Goal: Navigation & Orientation: Find specific page/section

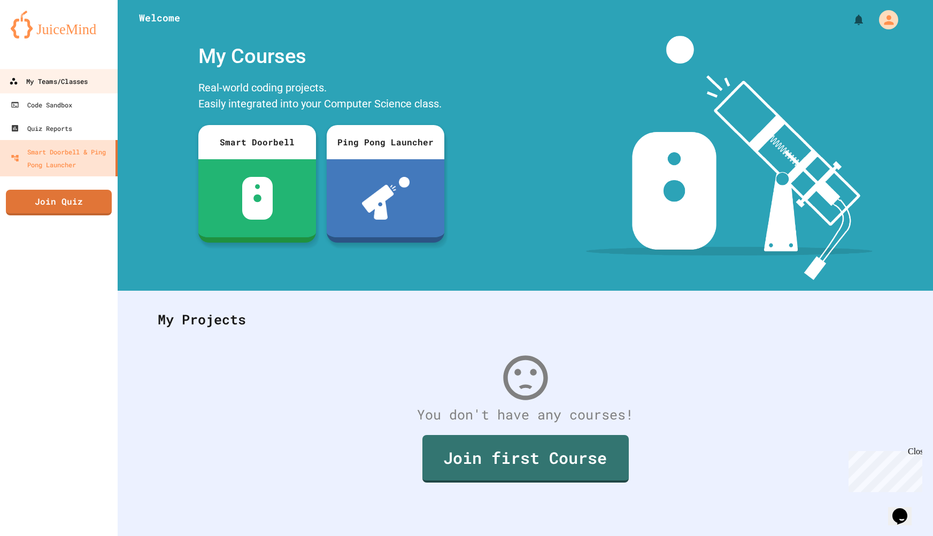
click at [82, 87] on div "My Teams/Classes" at bounding box center [48, 81] width 79 height 13
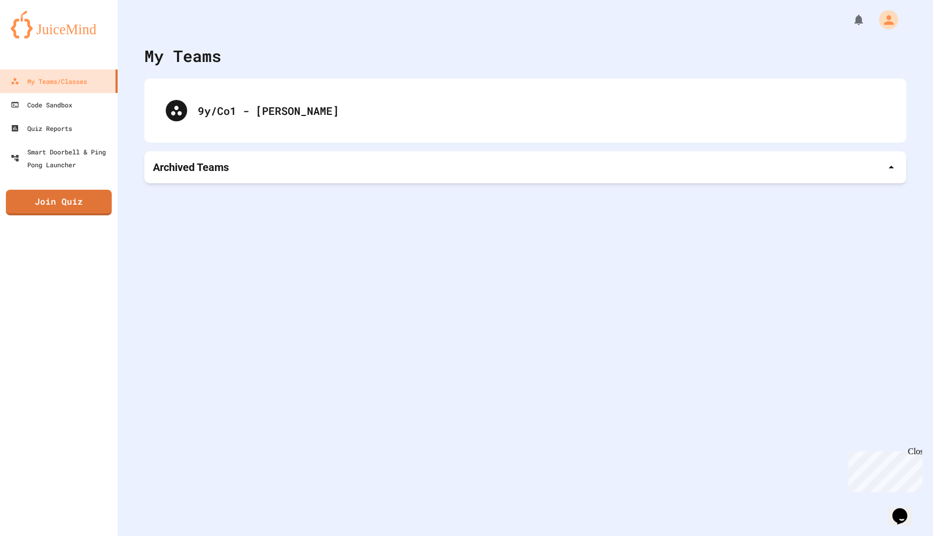
click at [352, 134] on div "9y/Co1 - [PERSON_NAME]" at bounding box center [525, 111] width 762 height 64
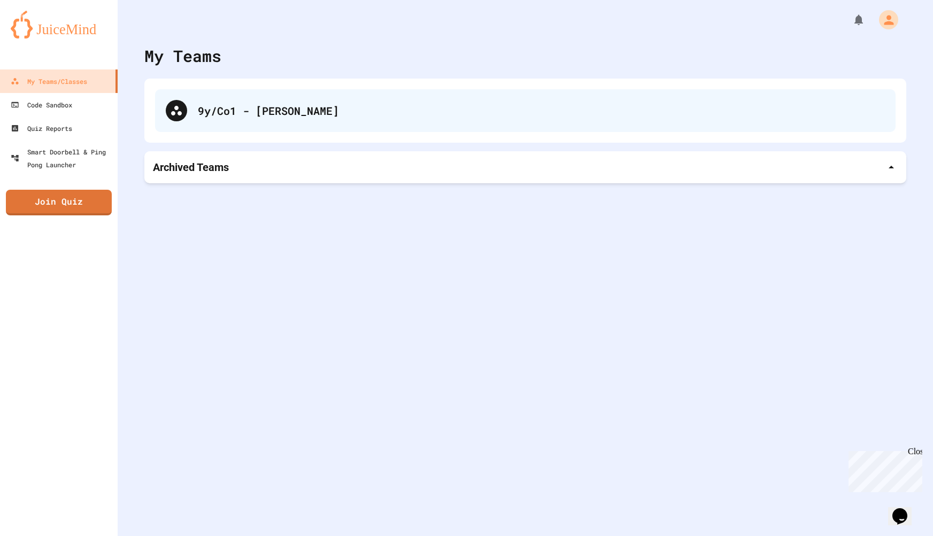
click at [360, 126] on div "9y/Co1 - [PERSON_NAME]" at bounding box center [525, 110] width 741 height 43
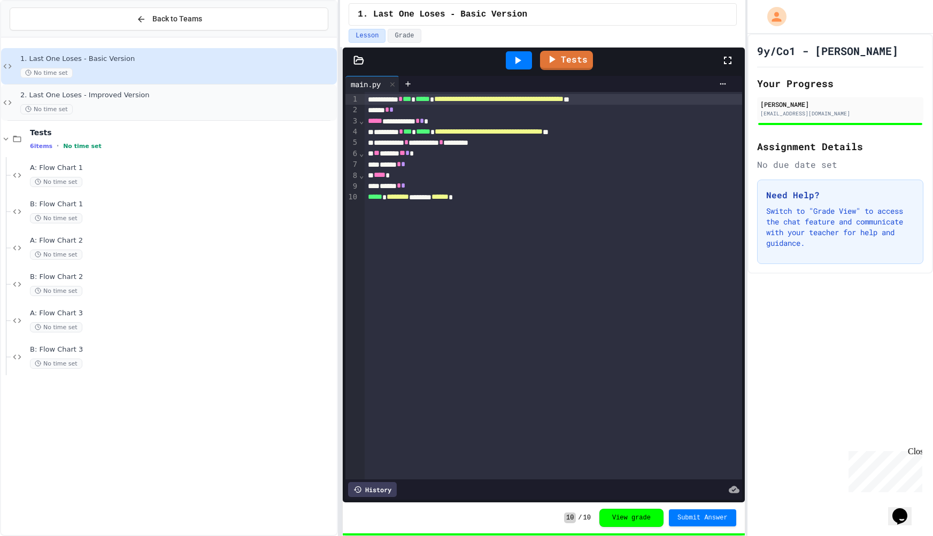
click at [141, 109] on div "No time set" at bounding box center [177, 109] width 314 height 10
